Goal: Task Accomplishment & Management: Use online tool/utility

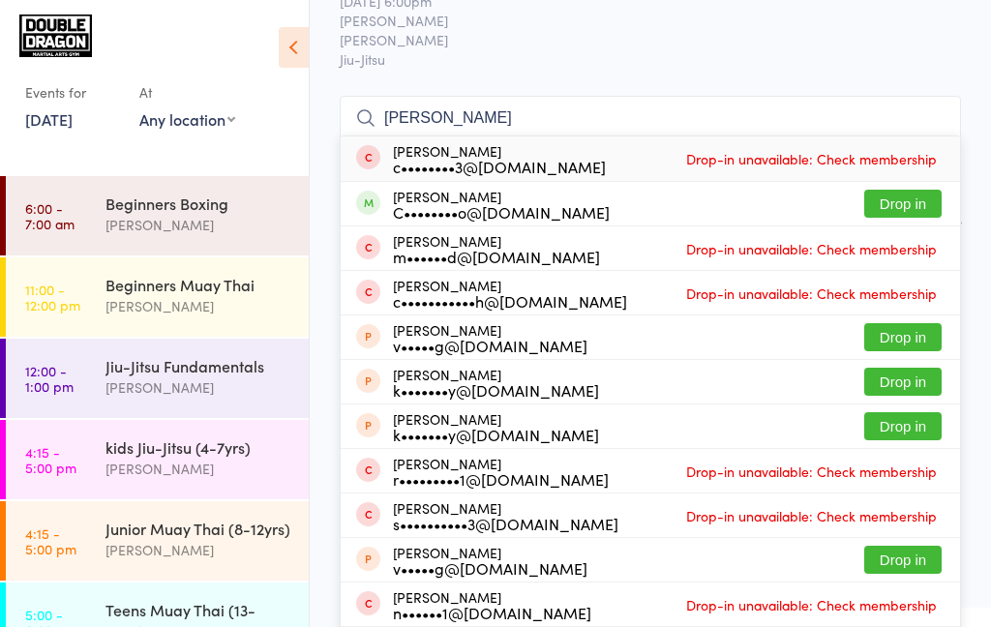
type input "[PERSON_NAME]"
click at [911, 211] on button "Drop in" at bounding box center [902, 204] width 77 height 28
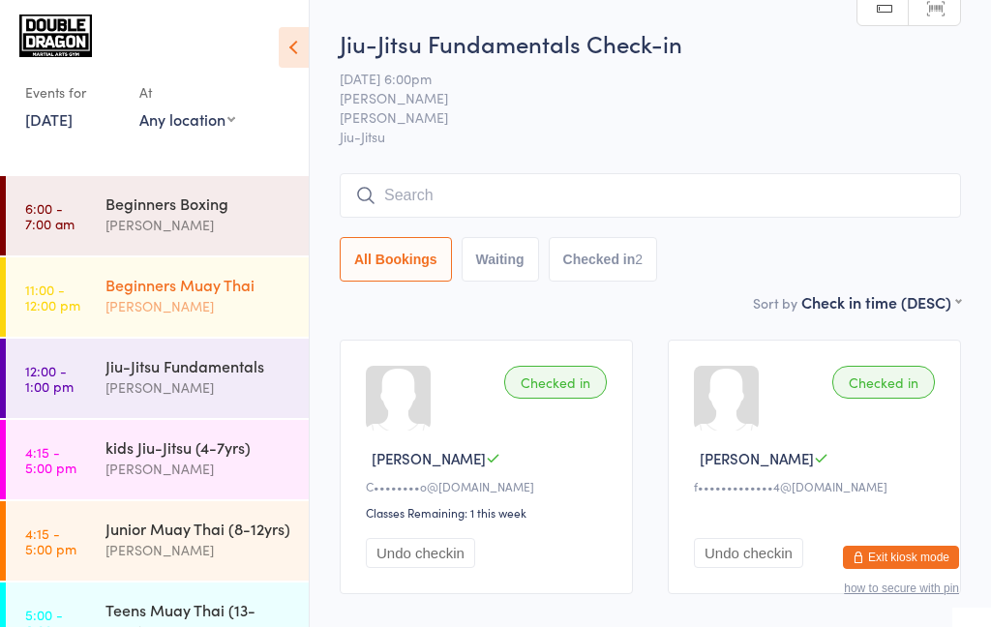
click at [224, 298] on div "[PERSON_NAME]" at bounding box center [199, 306] width 187 height 22
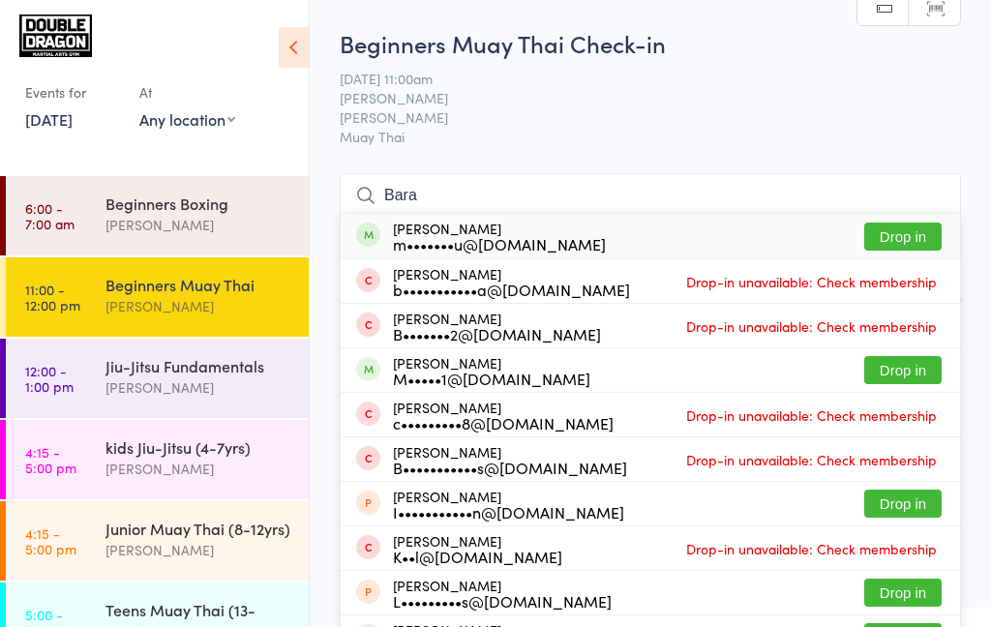
type input "Bara"
click at [921, 244] on button "Drop in" at bounding box center [902, 237] width 77 height 28
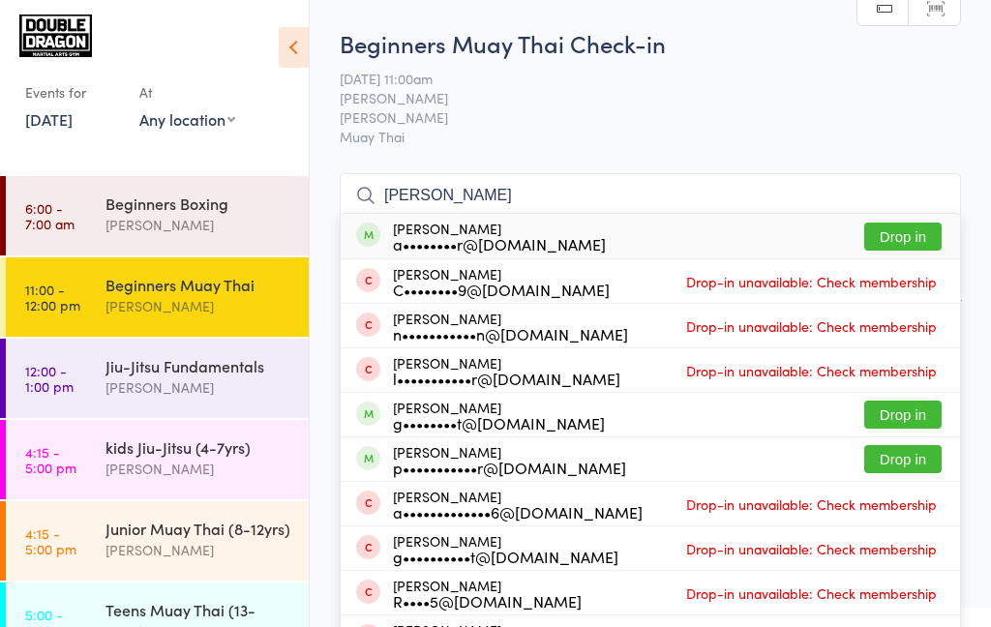
type input "[PERSON_NAME]"
click at [903, 245] on button "Drop in" at bounding box center [902, 237] width 77 height 28
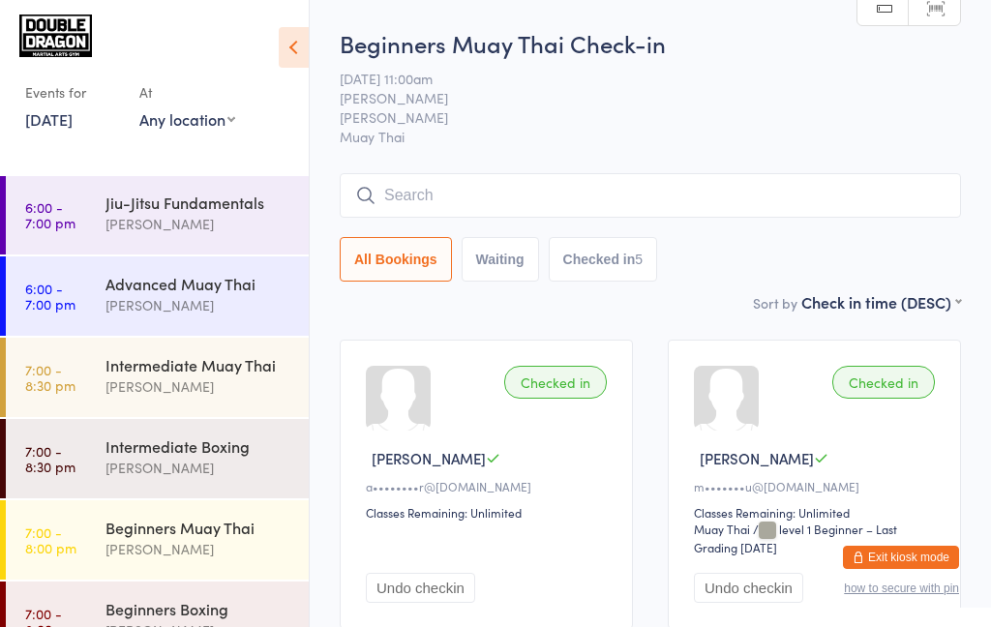
scroll to position [584, 0]
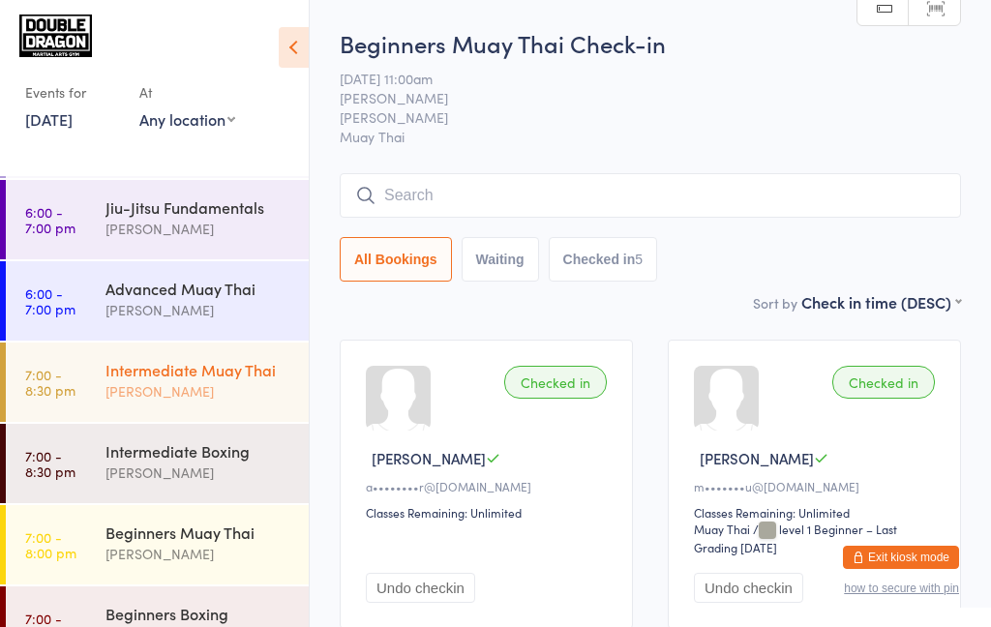
click at [202, 385] on div "[PERSON_NAME]" at bounding box center [199, 391] width 187 height 22
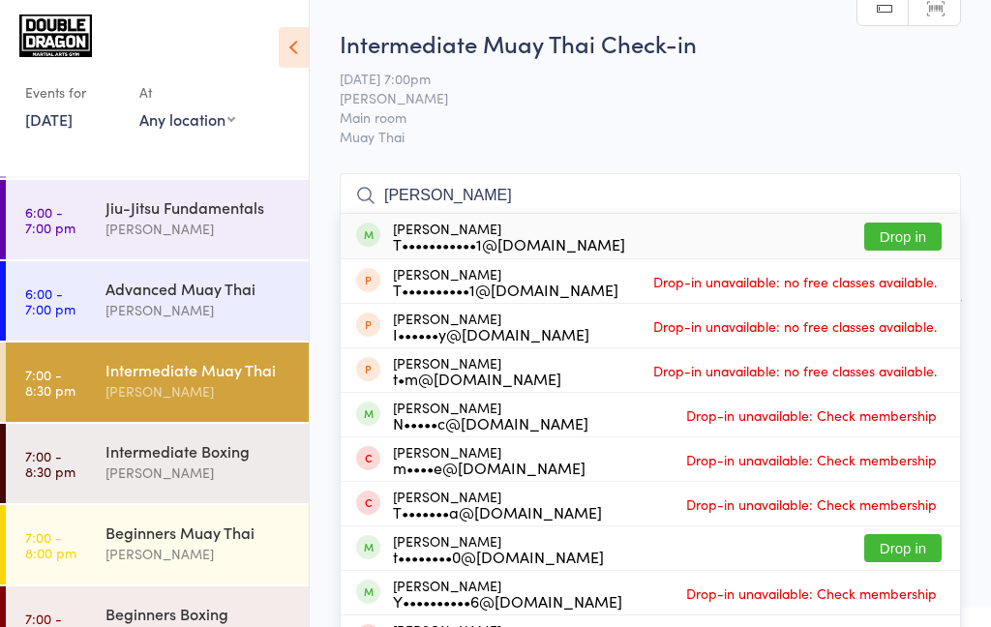
type input "[PERSON_NAME]"
click at [894, 242] on button "Drop in" at bounding box center [902, 237] width 77 height 28
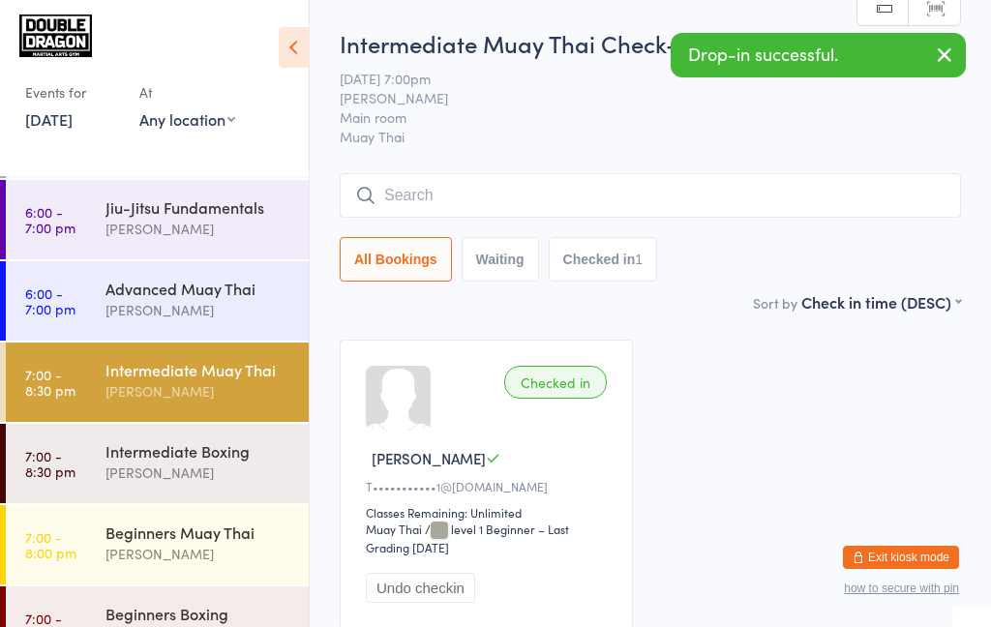
scroll to position [625, 0]
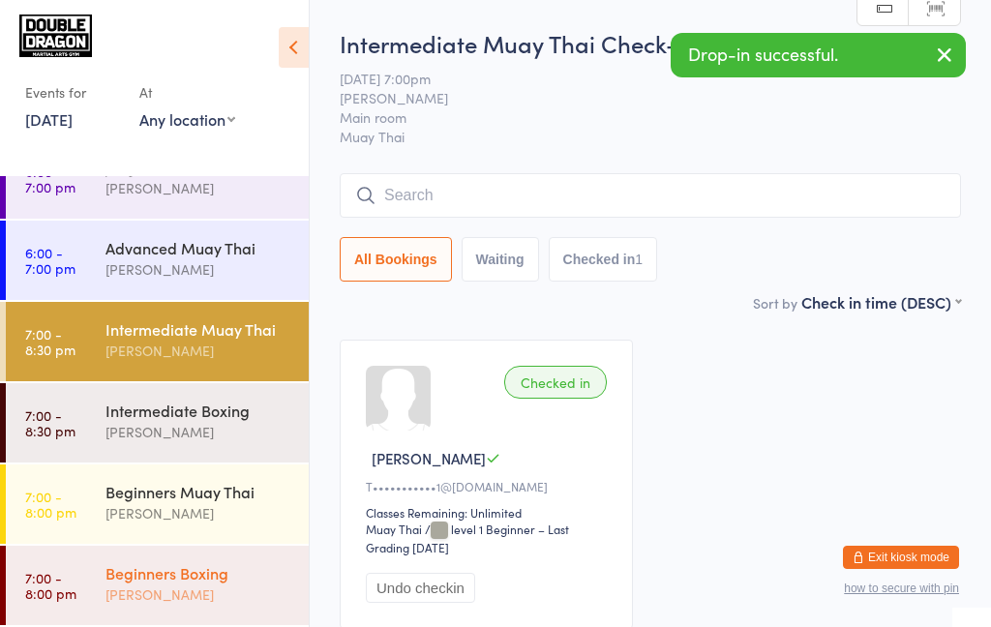
click at [200, 597] on div "[PERSON_NAME]" at bounding box center [199, 595] width 187 height 22
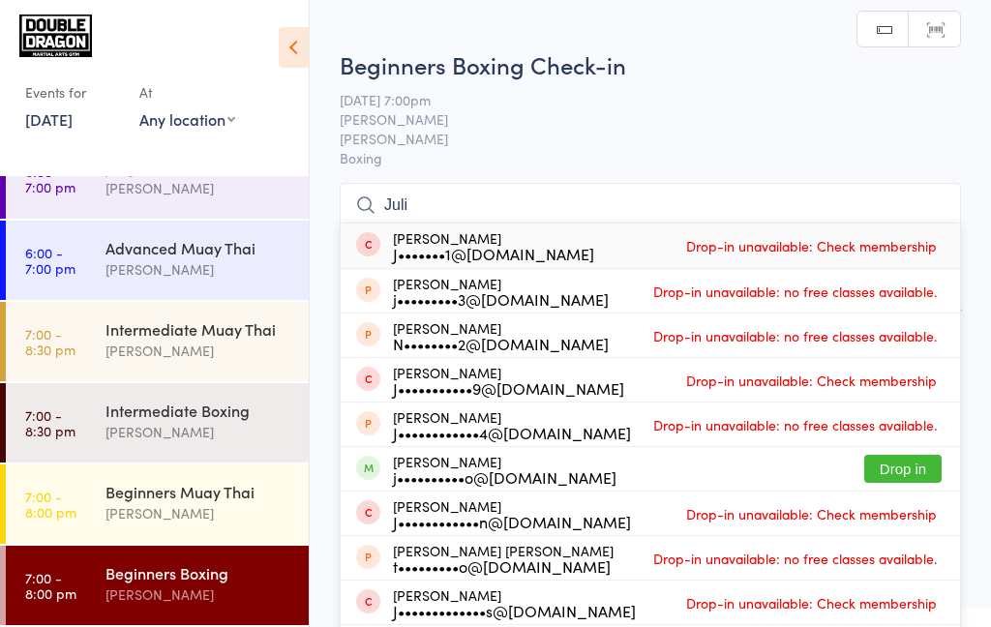
type input "Juli"
click at [918, 474] on button "Drop in" at bounding box center [902, 469] width 77 height 28
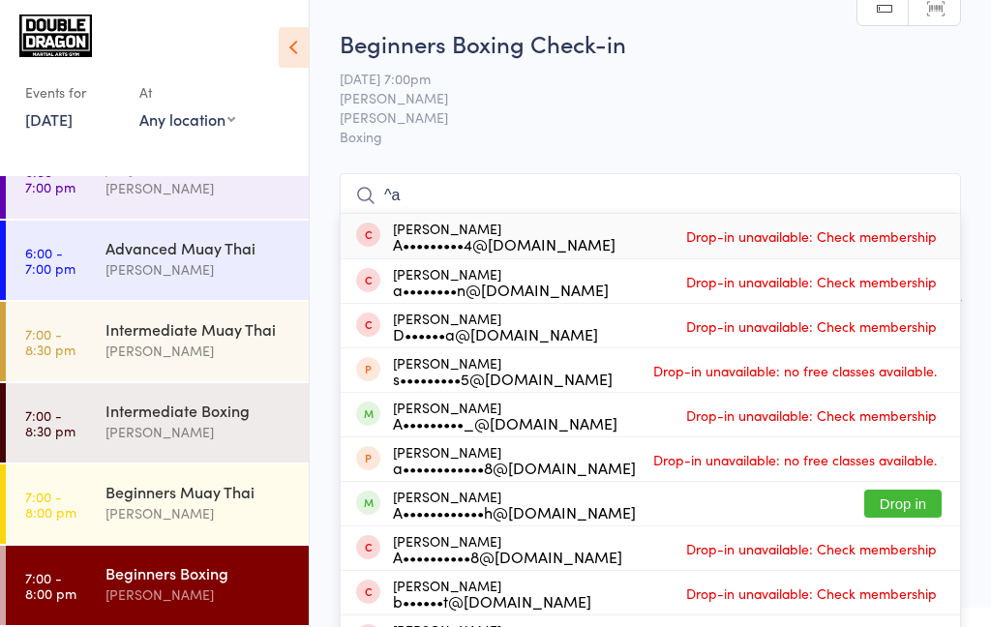
type input "^"
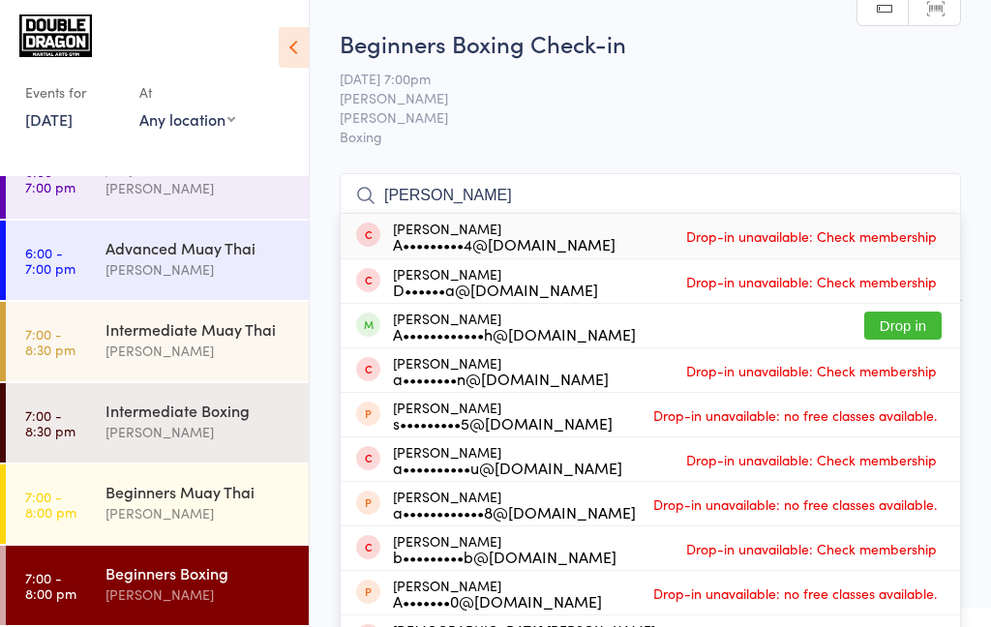
type input "[PERSON_NAME]"
click at [429, 356] on div "[PERSON_NAME] a••••••••n@[DOMAIN_NAME]" at bounding box center [501, 370] width 216 height 31
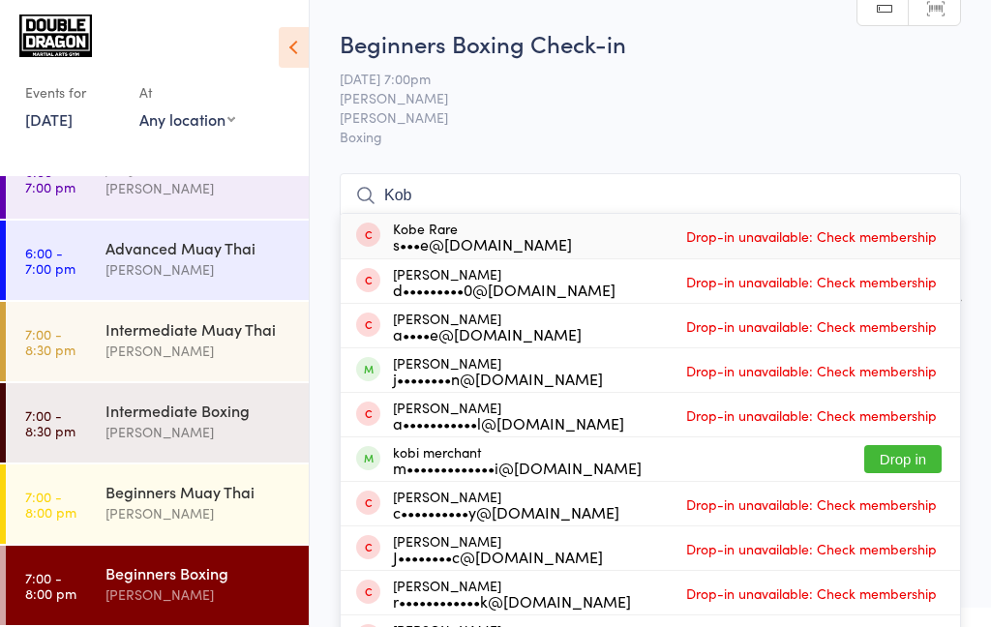
type input "Kob"
click at [402, 469] on div "m•••••••••••••i@[DOMAIN_NAME]" at bounding box center [517, 467] width 249 height 15
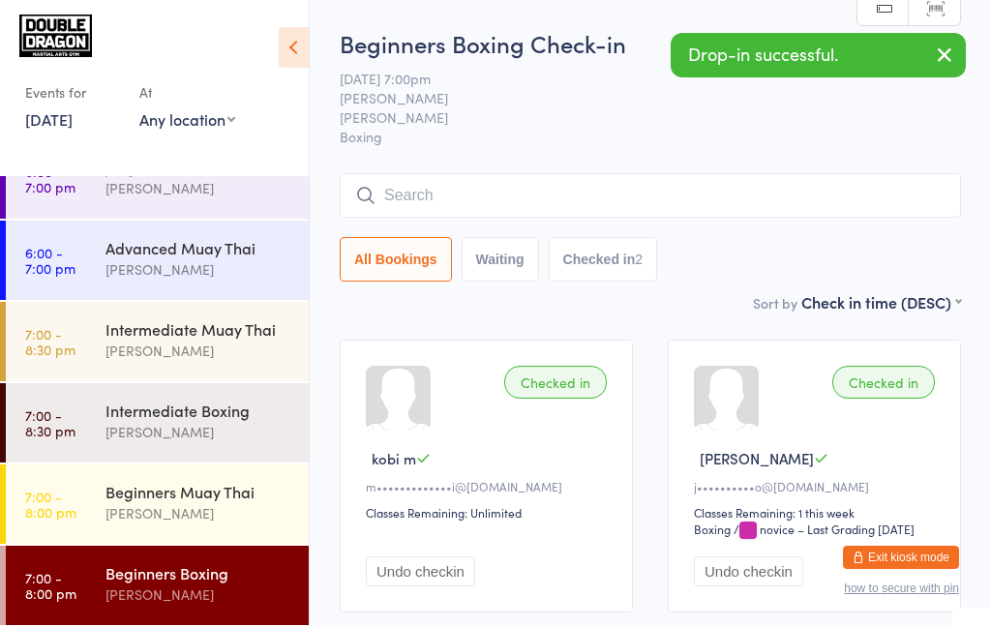
type input "G"
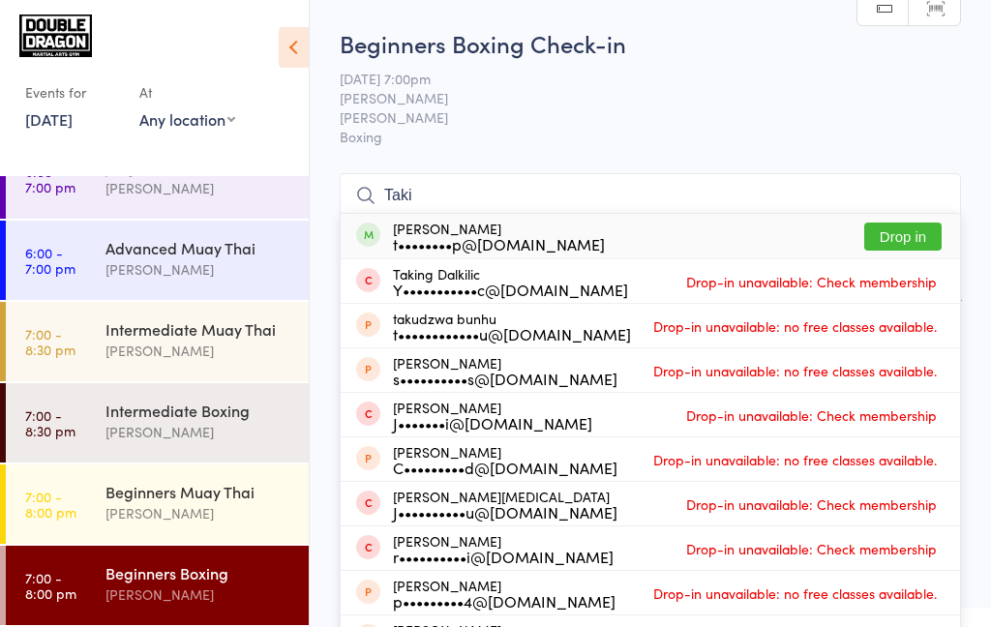
type input "Taki"
click at [395, 248] on div "t••••••••p@[DOMAIN_NAME]" at bounding box center [499, 243] width 212 height 15
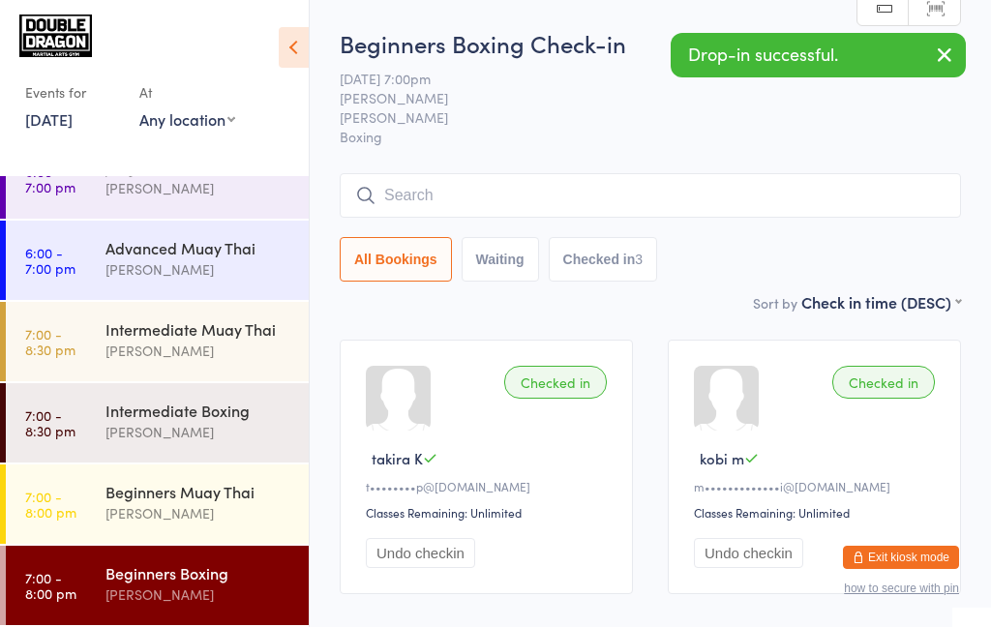
click at [955, 64] on icon "button" at bounding box center [944, 55] width 23 height 24
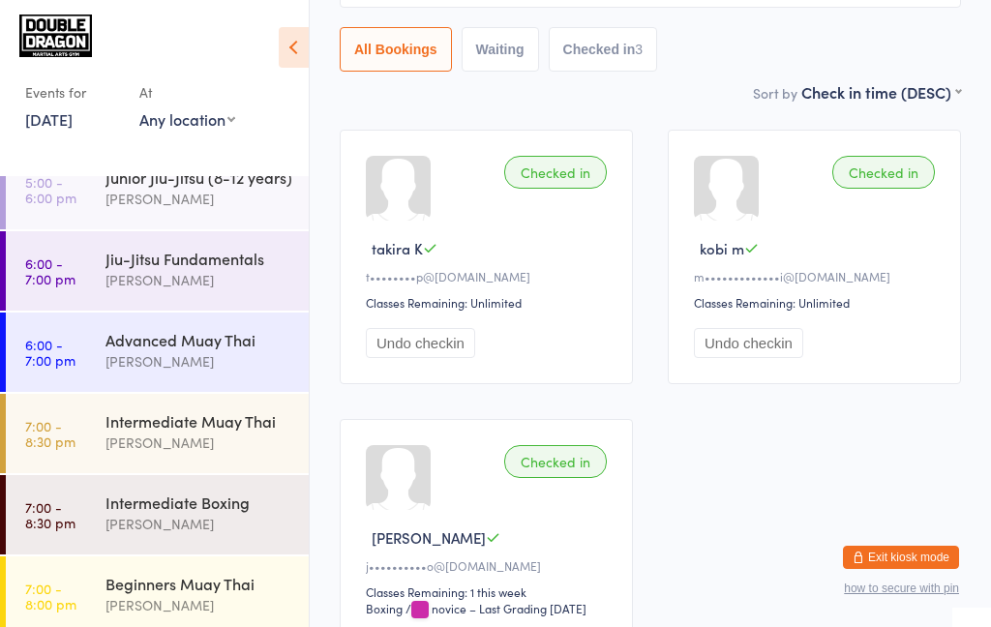
scroll to position [206, 0]
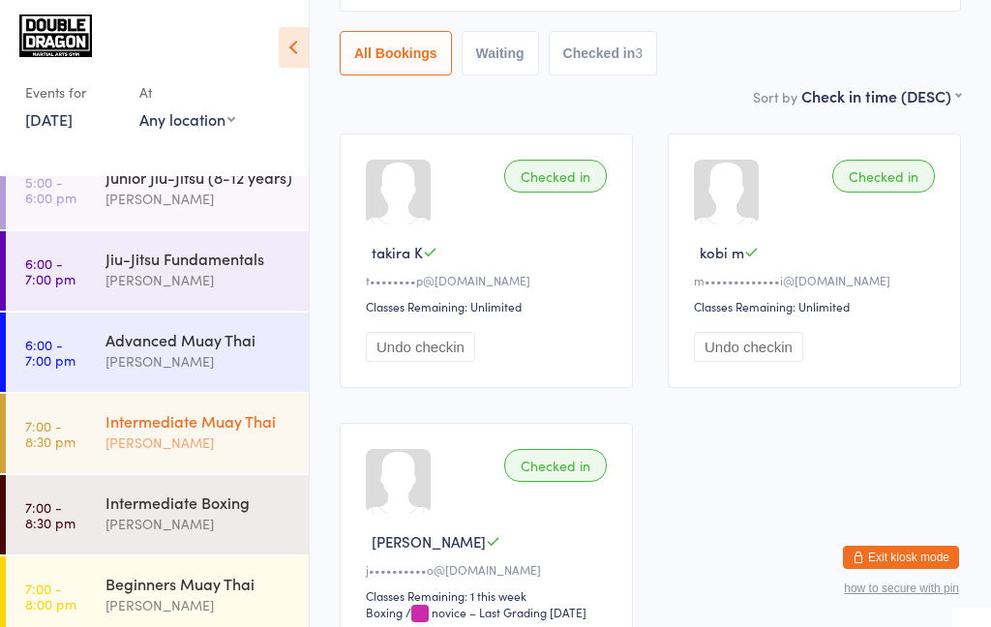
click at [235, 416] on div "Intermediate Muay Thai" at bounding box center [199, 420] width 187 height 21
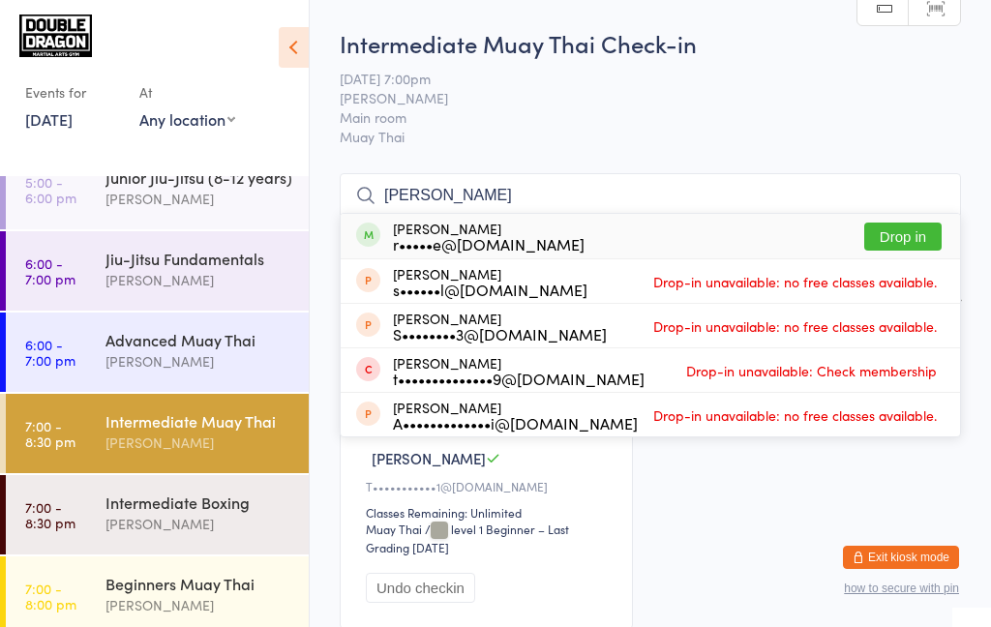
type input "[PERSON_NAME]"
click at [908, 239] on button "Drop in" at bounding box center [902, 237] width 77 height 28
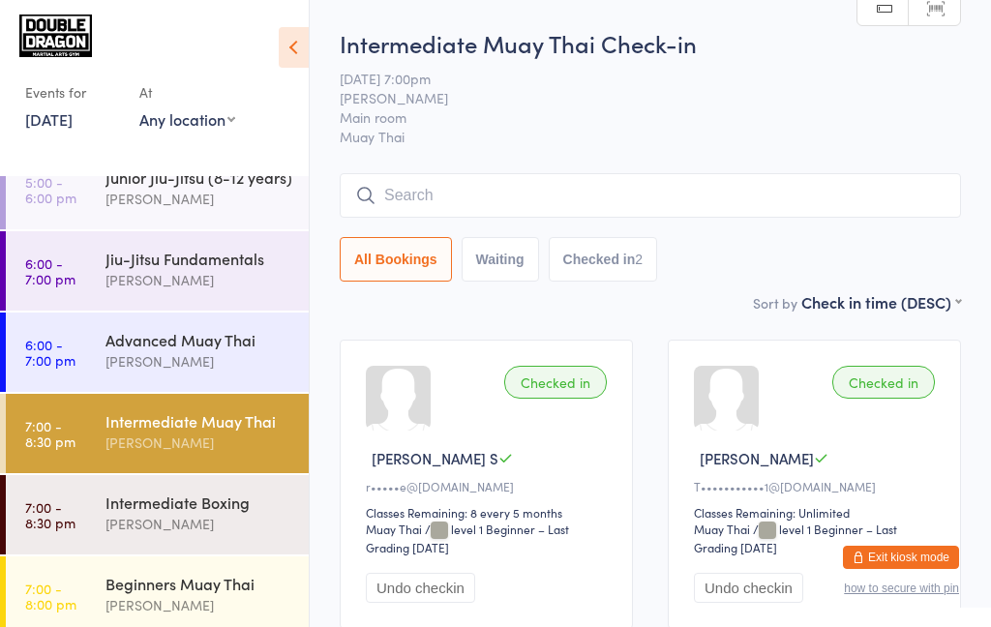
scroll to position [625, 0]
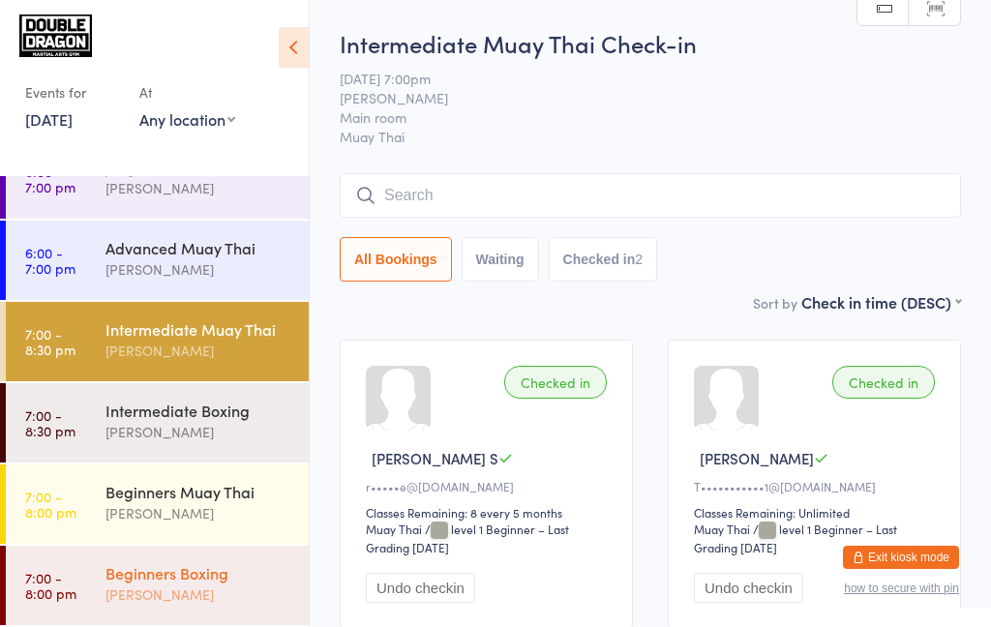
click at [184, 598] on div "[PERSON_NAME]" at bounding box center [199, 595] width 187 height 22
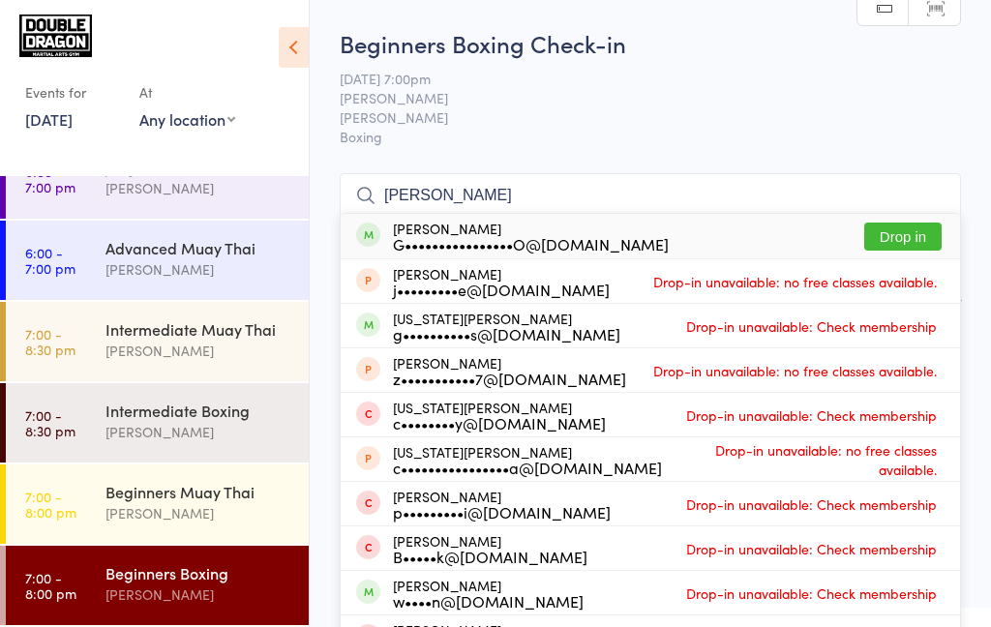
type input "[PERSON_NAME]"
click at [900, 242] on button "Drop in" at bounding box center [902, 237] width 77 height 28
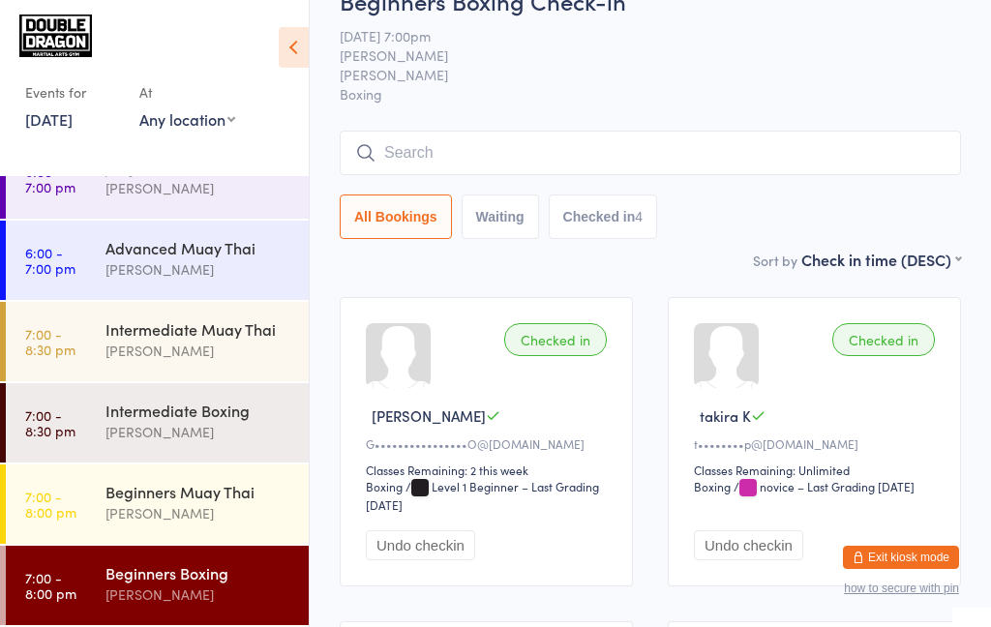
scroll to position [41, 0]
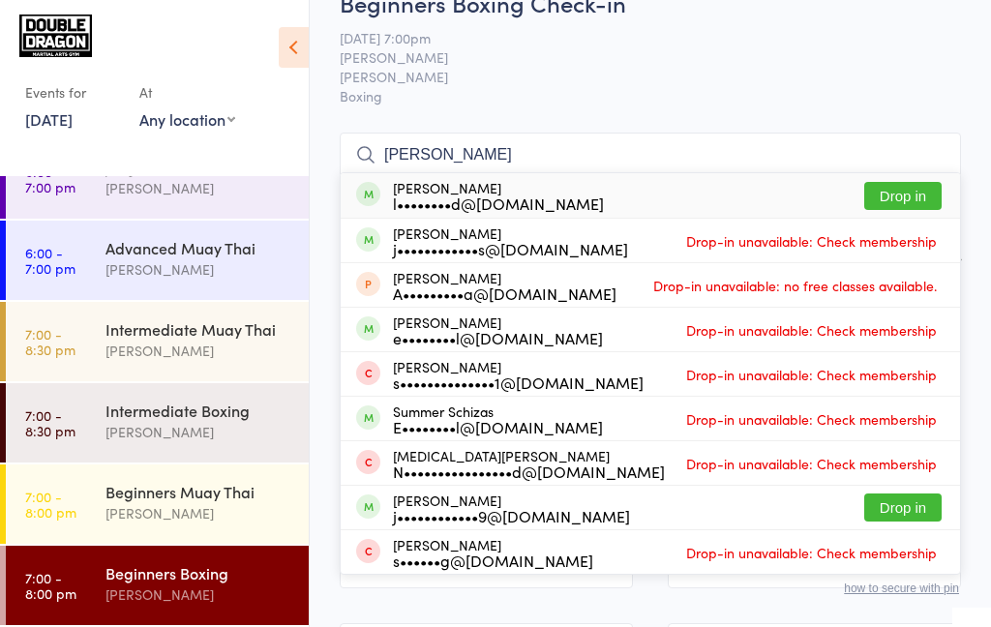
type input "[PERSON_NAME]"
click at [912, 197] on button "Drop in" at bounding box center [902, 196] width 77 height 28
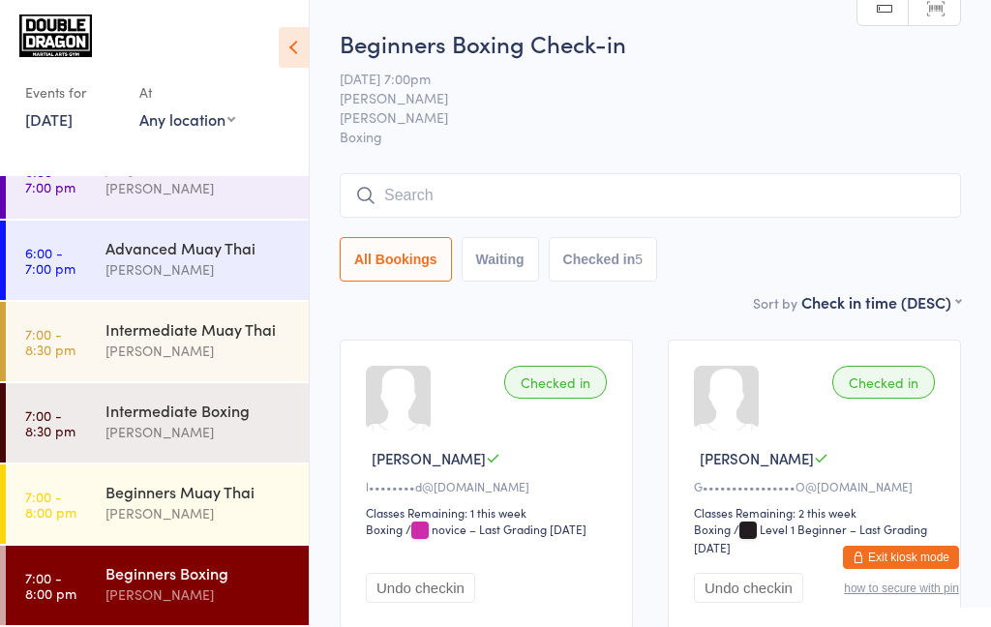
scroll to position [0, 0]
click at [212, 330] on div "Intermediate Muay Thai" at bounding box center [199, 328] width 187 height 21
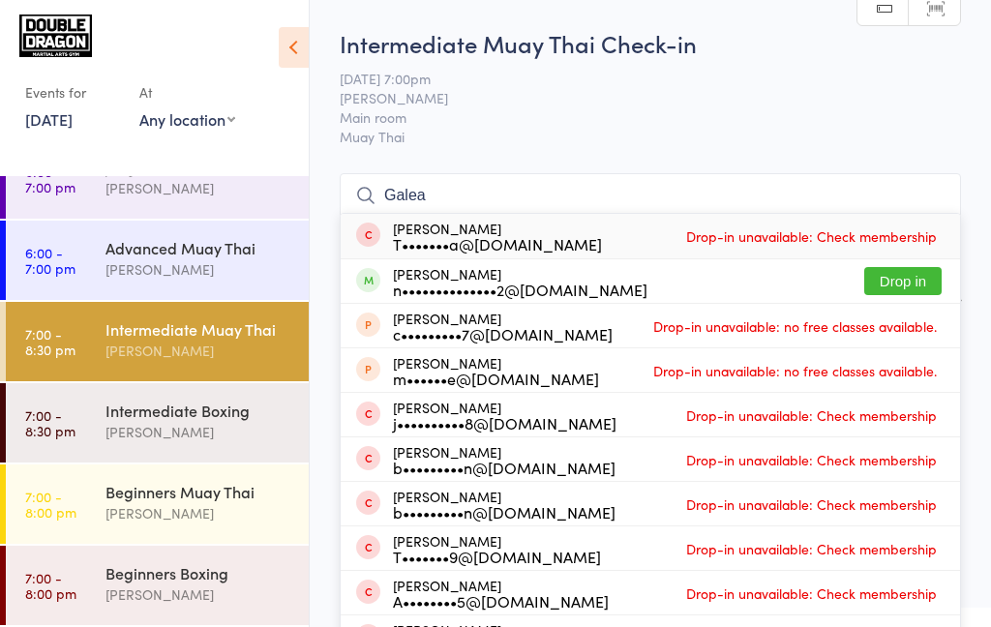
type input "Galea"
click at [911, 285] on button "Drop in" at bounding box center [902, 281] width 77 height 28
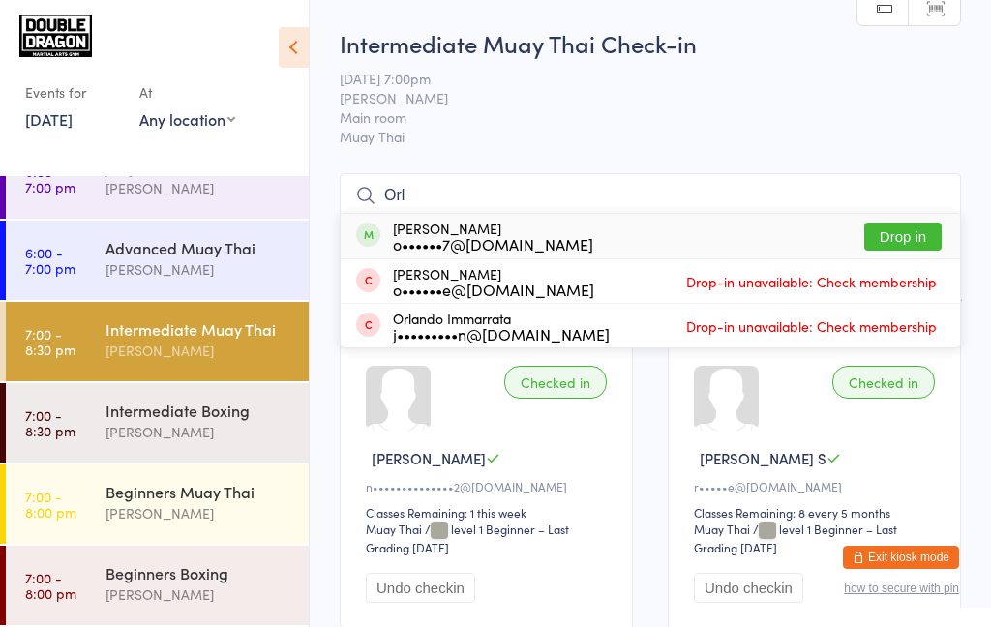
type input "Orl"
click at [922, 237] on button "Drop in" at bounding box center [902, 237] width 77 height 28
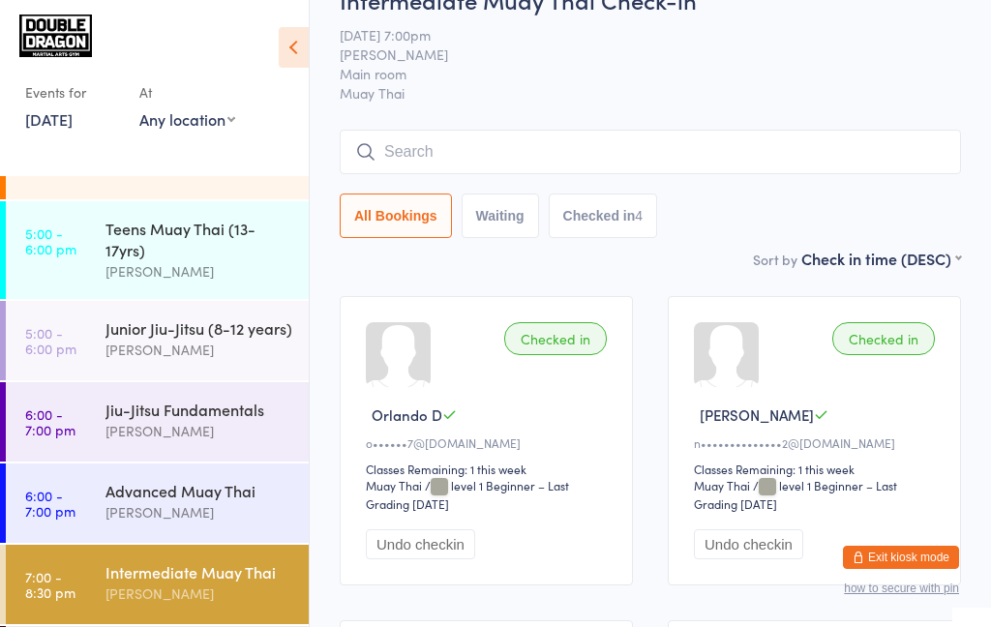
scroll to position [625, 0]
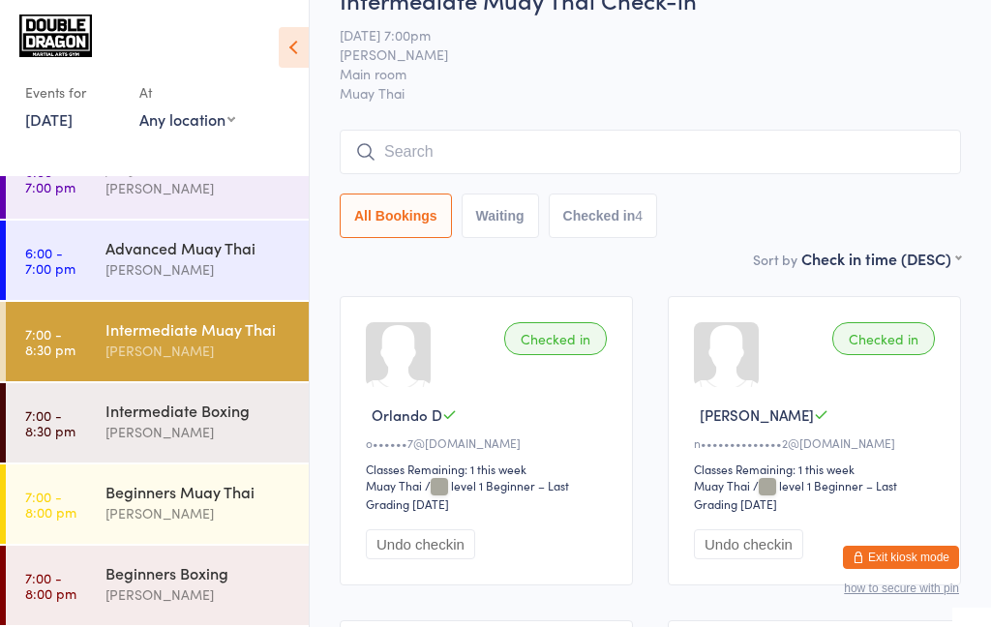
click at [76, 153] on div "Events for [DATE] [DATE] [DATE] Sun Mon Tue Wed Thu Fri Sat 40 28 29 30 01 02 0…" at bounding box center [154, 76] width 309 height 153
click at [79, 504] on link "7:00 - 8:00 pm Beginners Muay Thai [PERSON_NAME]" at bounding box center [157, 504] width 303 height 79
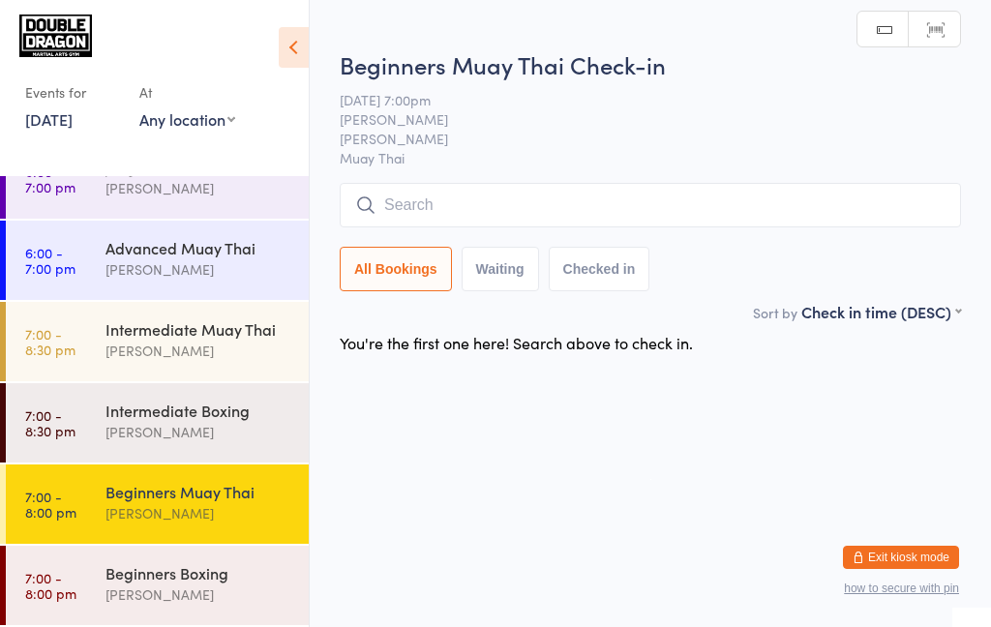
click at [394, 204] on input "search" at bounding box center [650, 205] width 621 height 45
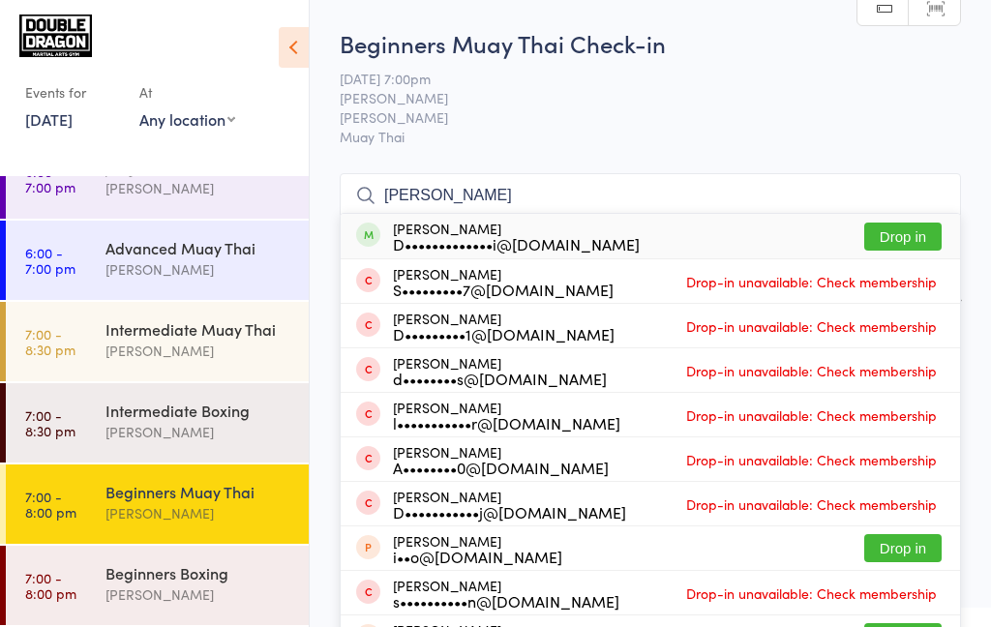
type input "[PERSON_NAME]"
click at [895, 236] on button "Drop in" at bounding box center [902, 237] width 77 height 28
